Goal: Information Seeking & Learning: Find specific page/section

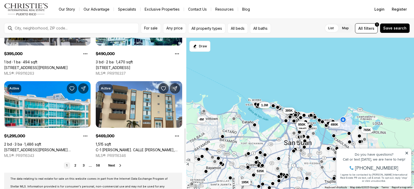
scroll to position [439, 0]
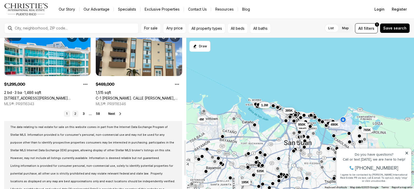
click at [74, 113] on link "2" at bounding box center [75, 114] width 6 height 6
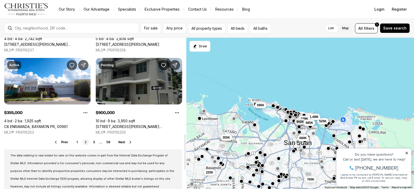
scroll to position [414, 0]
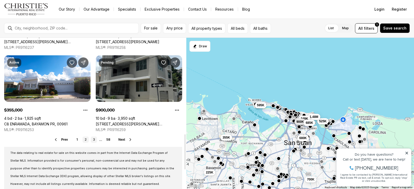
click at [93, 138] on link "3" at bounding box center [94, 139] width 6 height 6
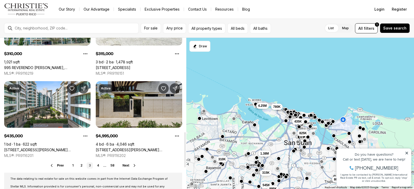
scroll to position [439, 0]
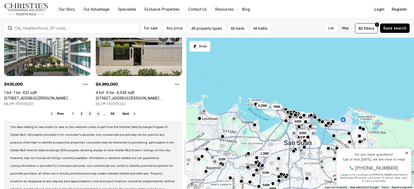
click at [96, 114] on link "4" at bounding box center [98, 114] width 6 height 6
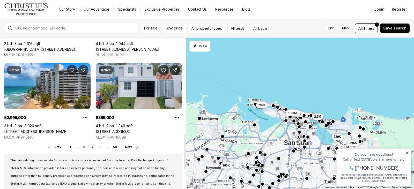
scroll to position [414, 0]
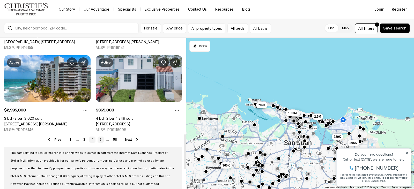
click at [100, 139] on link "5" at bounding box center [100, 139] width 6 height 6
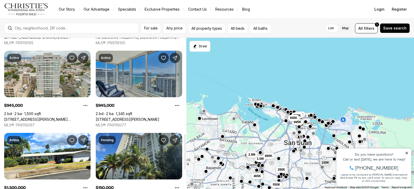
scroll to position [439, 0]
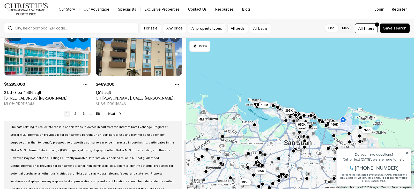
click at [118, 113] on icon at bounding box center [120, 114] width 4 height 4
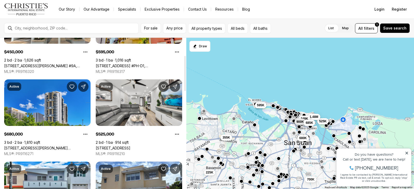
scroll to position [78, 0]
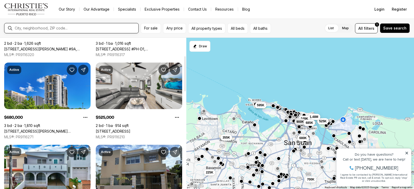
click at [25, 28] on input "text" at bounding box center [75, 28] width 121 height 4
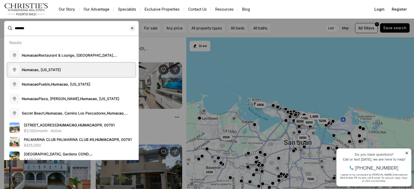
click at [37, 66] on button "Humacao , [US_STATE]" at bounding box center [71, 70] width 128 height 14
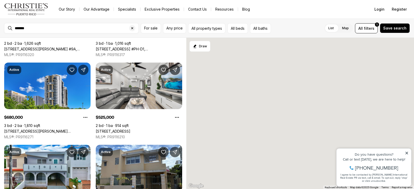
type input "**********"
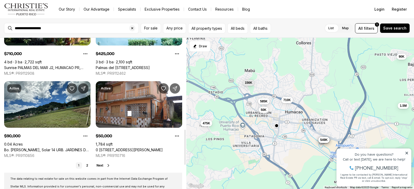
scroll to position [414, 0]
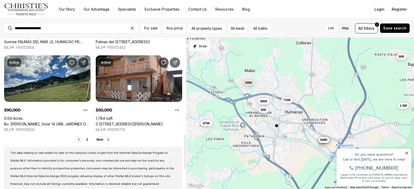
click at [97, 139] on span "Next" at bounding box center [99, 140] width 7 height 4
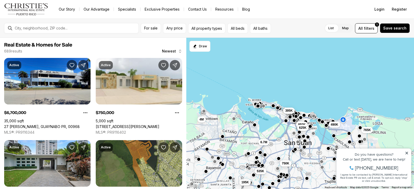
click at [406, 152] on icon at bounding box center [406, 153] width 4 height 4
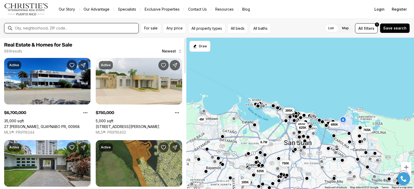
click at [25, 28] on input "text" at bounding box center [75, 28] width 121 height 4
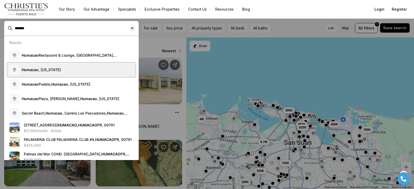
click at [32, 70] on b "Humacao" at bounding box center [30, 69] width 17 height 4
type input "**********"
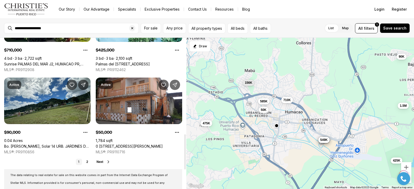
scroll to position [414, 0]
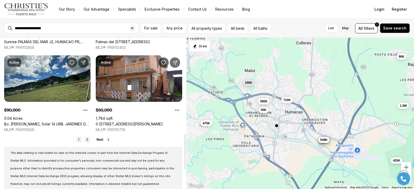
click at [87, 140] on link "2" at bounding box center [87, 139] width 6 height 6
